Goal: Transaction & Acquisition: Obtain resource

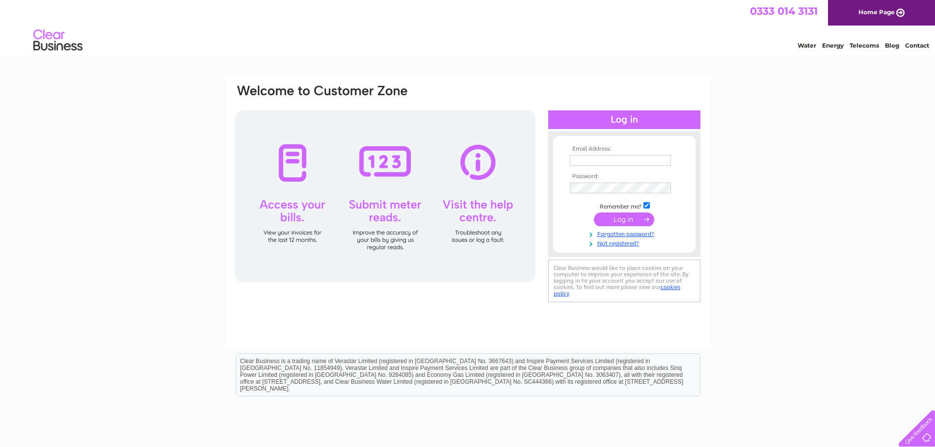
click at [579, 161] on input "text" at bounding box center [620, 160] width 101 height 11
type input "ldawson@blueprint-recruitment.co.uk"
click at [645, 206] on input "checkbox" at bounding box center [646, 206] width 6 height 6
checkbox input "false"
click at [638, 223] on input "submit" at bounding box center [624, 220] width 60 height 14
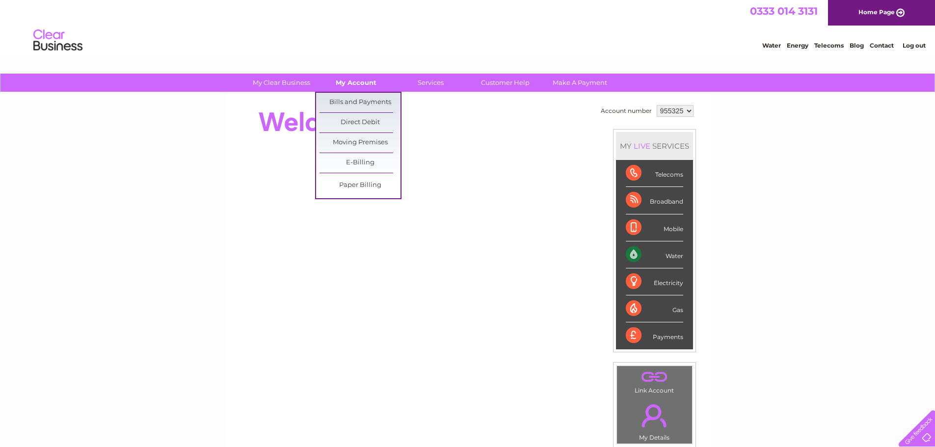
click at [368, 79] on link "My Account" at bounding box center [356, 83] width 81 height 18
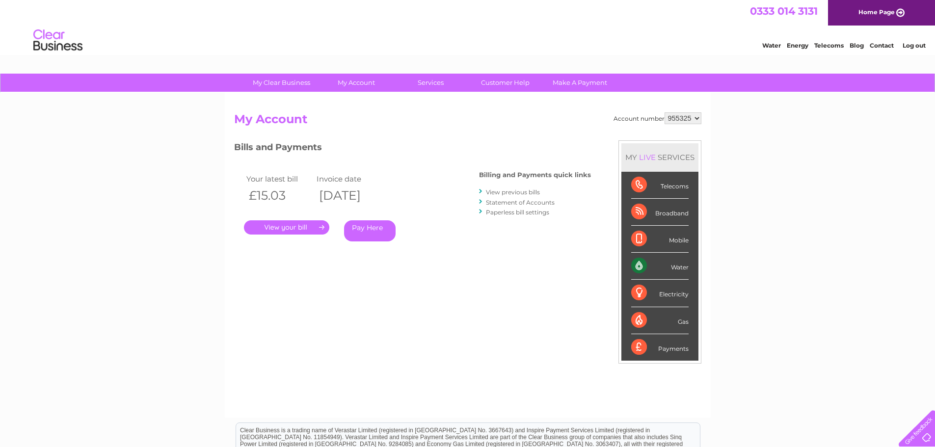
click at [292, 226] on link "." at bounding box center [286, 227] width 85 height 14
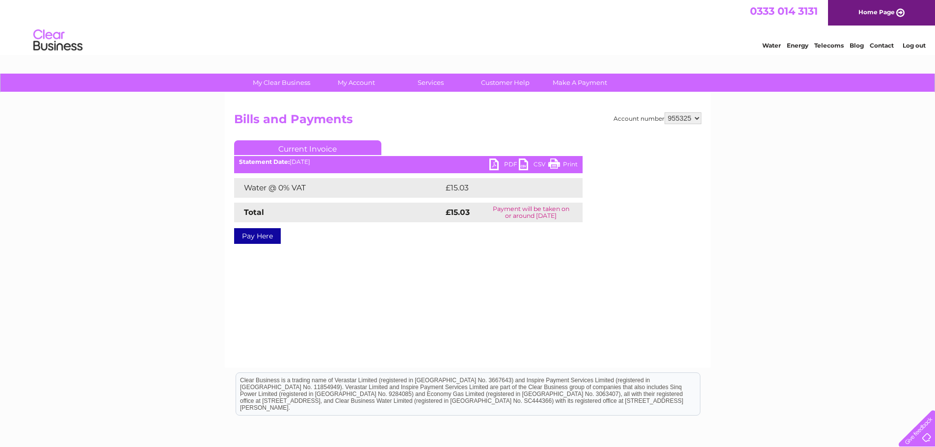
click at [501, 165] on link "PDF" at bounding box center [503, 166] width 29 height 14
click at [906, 45] on link "Log out" at bounding box center [914, 45] width 23 height 7
